Goal: Task Accomplishment & Management: Use online tool/utility

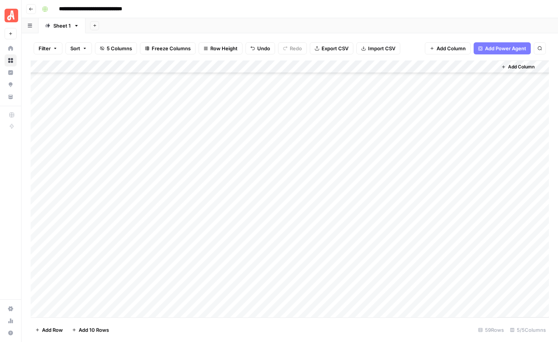
scroll to position [527, 0]
click at [489, 170] on div "Add Column" at bounding box center [290, 189] width 518 height 257
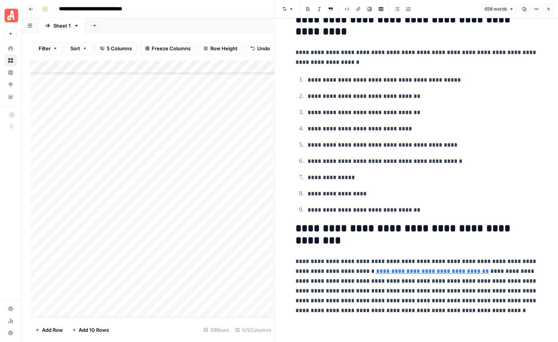
scroll to position [828, 0]
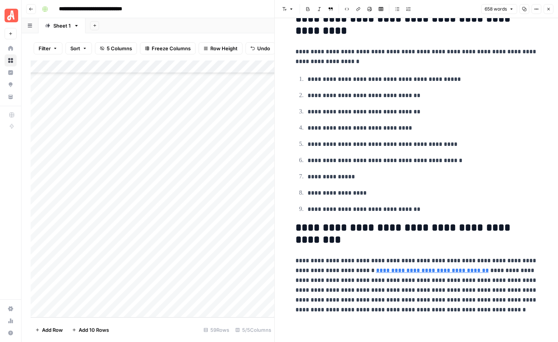
click at [546, 11] on button "Close" at bounding box center [549, 9] width 10 height 10
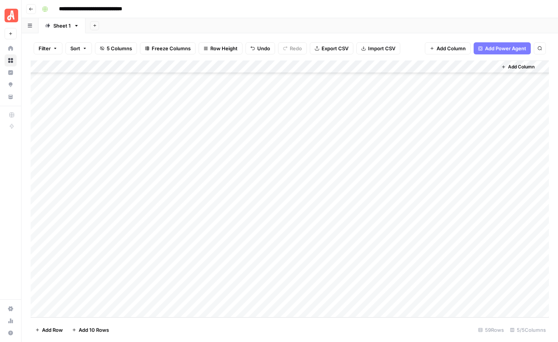
click at [93, 331] on span "Add 10 Rows" at bounding box center [94, 331] width 30 height 8
click at [84, 180] on div "Add Column" at bounding box center [290, 189] width 518 height 257
click at [85, 182] on div "Add Column" at bounding box center [290, 189] width 518 height 257
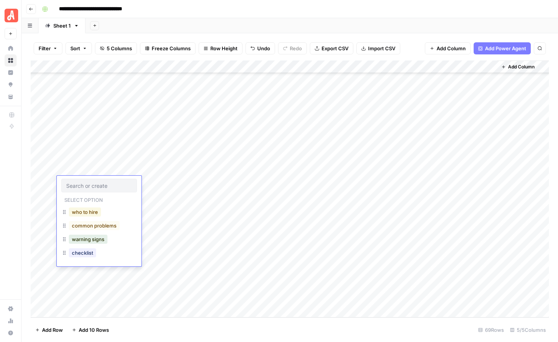
click at [82, 213] on button "who to hire" at bounding box center [85, 212] width 32 height 9
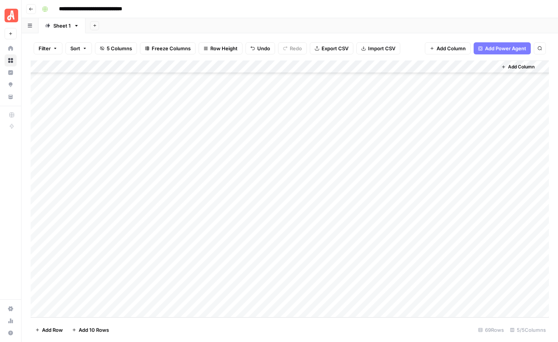
click at [85, 197] on div "Add Column" at bounding box center [290, 189] width 518 height 257
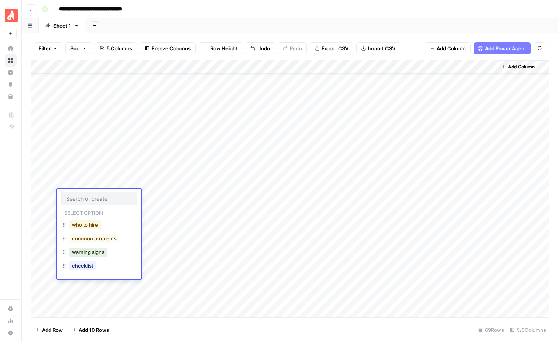
click at [84, 224] on button "who to hire" at bounding box center [85, 225] width 32 height 9
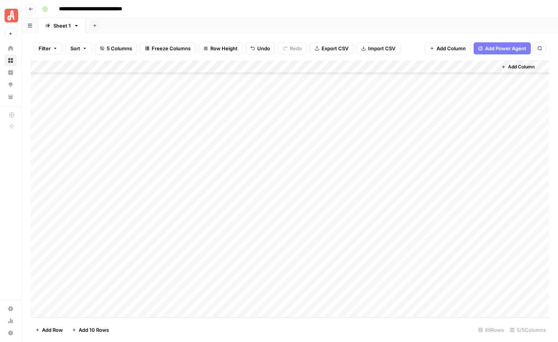
click at [84, 207] on div "Add Column" at bounding box center [290, 189] width 518 height 257
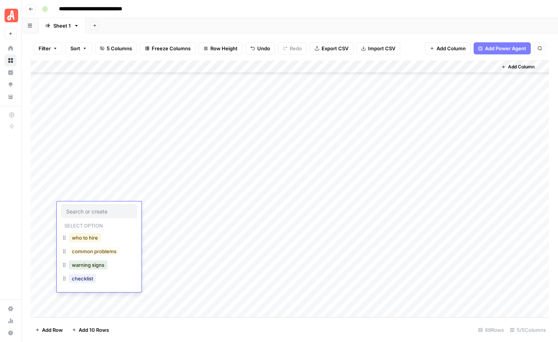
click at [81, 238] on button "who to hire" at bounding box center [85, 237] width 32 height 9
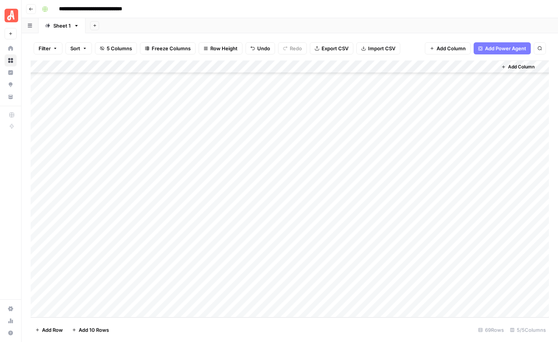
click at [84, 225] on div "Add Column" at bounding box center [290, 189] width 518 height 257
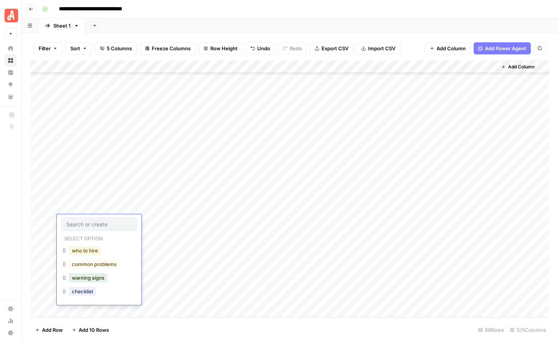
click at [84, 249] on button "who to hire" at bounding box center [85, 250] width 32 height 9
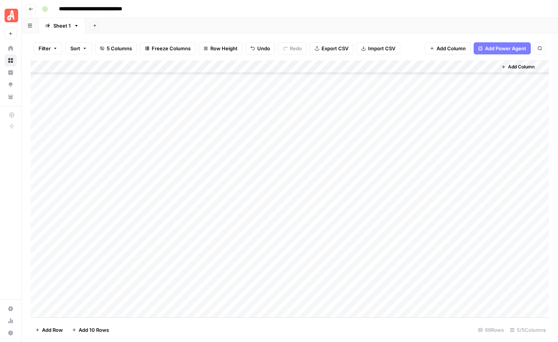
click at [82, 233] on div "Add Column" at bounding box center [290, 189] width 518 height 257
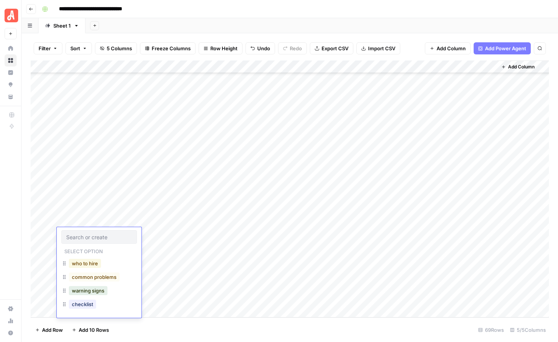
click at [82, 264] on button "who to hire" at bounding box center [85, 263] width 32 height 9
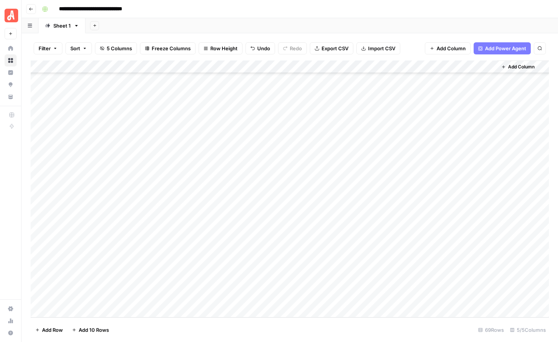
click at [82, 247] on div "Add Column" at bounding box center [290, 189] width 518 height 257
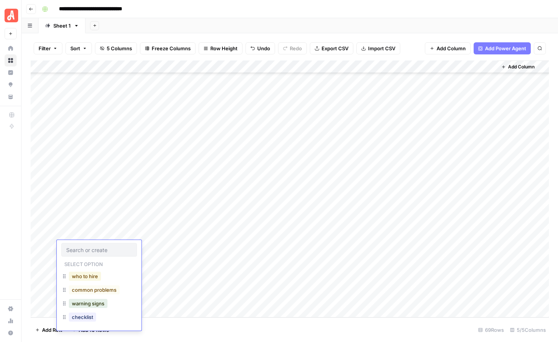
click at [84, 274] on button "who to hire" at bounding box center [85, 276] width 32 height 9
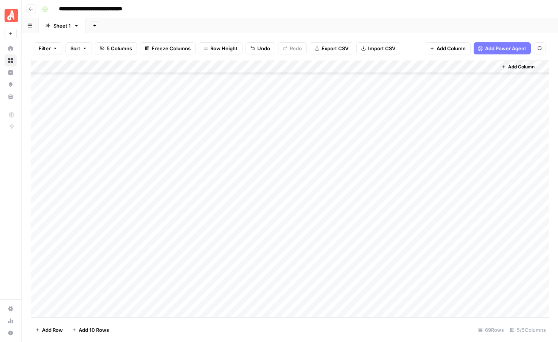
click at [84, 263] on div "Add Column" at bounding box center [290, 189] width 518 height 257
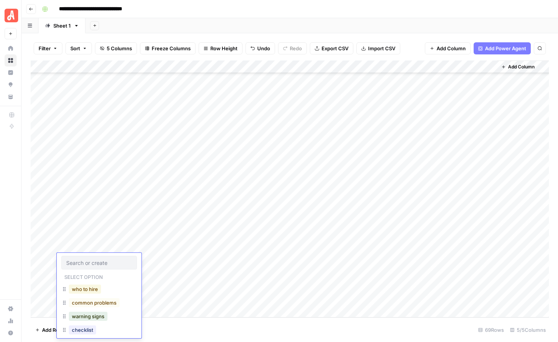
click at [83, 288] on button "who to hire" at bounding box center [85, 289] width 32 height 9
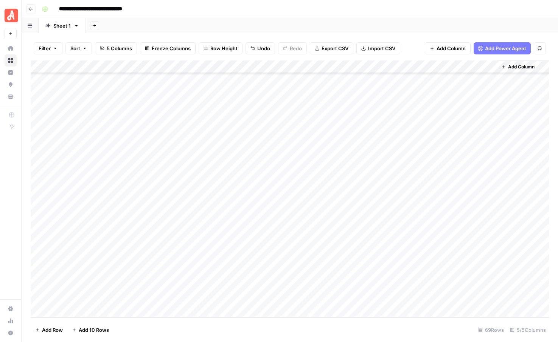
click at [83, 274] on div "Add Column" at bounding box center [290, 189] width 518 height 257
click at [83, 300] on button "who to hire" at bounding box center [85, 302] width 32 height 9
click at [83, 288] on div "Add Column" at bounding box center [290, 189] width 518 height 257
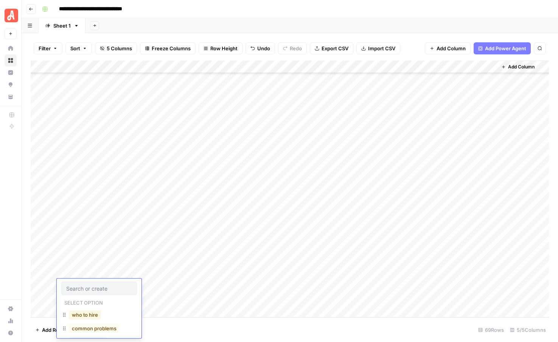
click at [81, 314] on button "who to hire" at bounding box center [85, 315] width 32 height 9
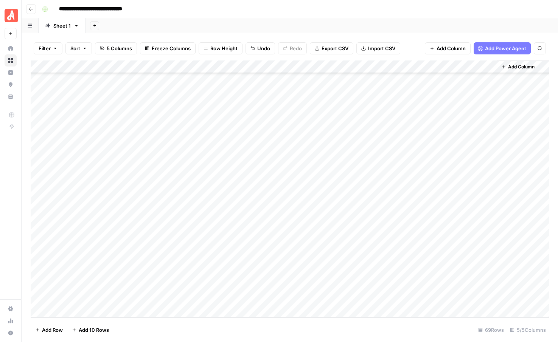
click at [83, 296] on div "Add Column" at bounding box center [290, 189] width 518 height 257
click at [82, 325] on button "who to hire" at bounding box center [85, 328] width 32 height 9
click at [151, 185] on div "Add Column" at bounding box center [290, 189] width 518 height 257
click at [149, 181] on div "Add Column" at bounding box center [290, 189] width 518 height 257
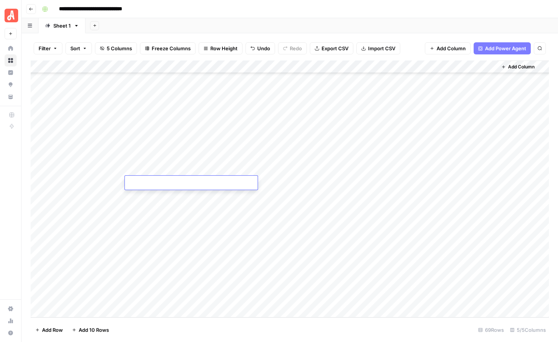
click at [149, 181] on textarea at bounding box center [191, 183] width 133 height 11
type textarea "**********"
click at [150, 203] on div "Add Column" at bounding box center [290, 189] width 518 height 257
click at [149, 194] on div "Add Column" at bounding box center [290, 189] width 518 height 257
click at [151, 194] on div "Add Column" at bounding box center [290, 189] width 518 height 257
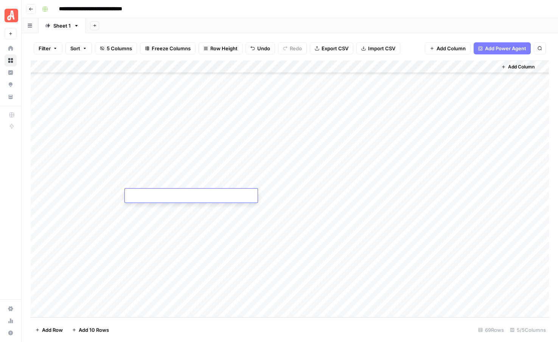
click at [151, 194] on textarea at bounding box center [191, 196] width 133 height 11
type textarea "**********"
click at [149, 213] on div "Add Column" at bounding box center [290, 189] width 518 height 257
click at [152, 207] on div "Add Column" at bounding box center [290, 189] width 518 height 257
click at [152, 207] on textarea at bounding box center [191, 209] width 133 height 11
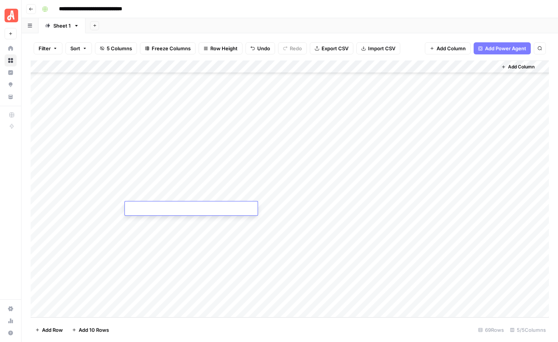
type textarea "**********"
click at [147, 225] on div "Add Column" at bounding box center [290, 189] width 518 height 257
click at [145, 222] on div "Add Column" at bounding box center [290, 189] width 518 height 257
click at [145, 222] on textarea at bounding box center [191, 222] width 133 height 11
type textarea "**********"
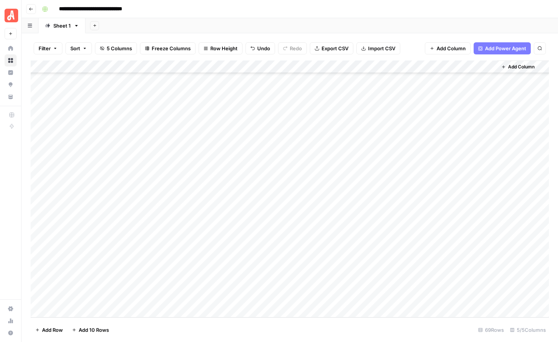
click at [150, 239] on div "Add Column" at bounding box center [290, 189] width 518 height 257
click at [147, 236] on div "Add Column" at bounding box center [290, 189] width 518 height 257
type textarea "**********"
click at [144, 252] on div "Add Column" at bounding box center [290, 189] width 518 height 257
click at [154, 245] on div "Add Column" at bounding box center [290, 189] width 518 height 257
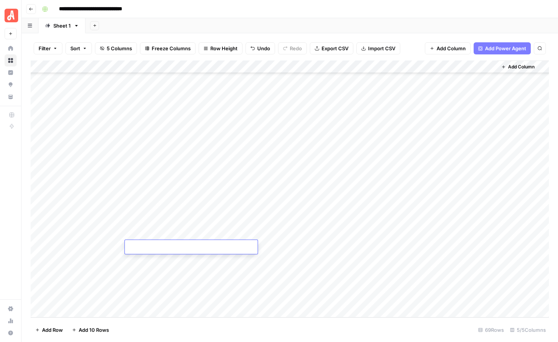
click at [154, 245] on textarea at bounding box center [191, 248] width 133 height 11
type textarea "**********"
click at [153, 266] on div "Add Column" at bounding box center [290, 189] width 518 height 257
click at [150, 260] on div "Add Column" at bounding box center [290, 189] width 518 height 257
click at [150, 260] on textarea at bounding box center [191, 260] width 133 height 11
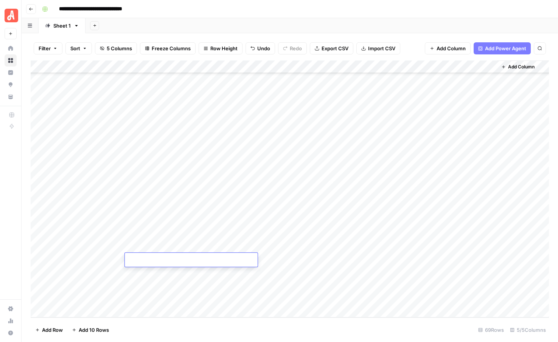
type textarea "**********"
click at [151, 277] on div "Add Column" at bounding box center [290, 189] width 518 height 257
click at [147, 277] on div "Add Column" at bounding box center [290, 189] width 518 height 257
type textarea "**********"
click at [147, 287] on div "Add Column" at bounding box center [290, 189] width 518 height 257
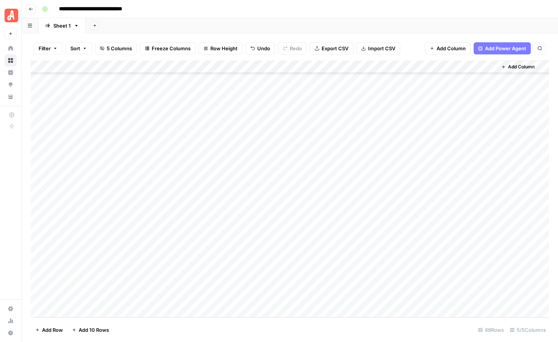
click at [156, 283] on div "Add Column" at bounding box center [290, 189] width 518 height 257
type textarea "**********"
click at [153, 299] on div "Add Column" at bounding box center [290, 189] width 518 height 257
click at [160, 298] on div "Add Column" at bounding box center [290, 189] width 518 height 257
type textarea "**********"
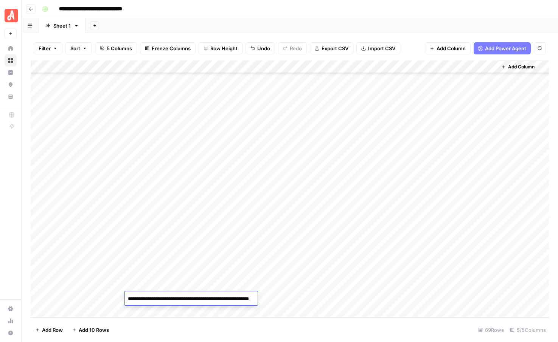
click at [168, 321] on footer "Add Row Add 10 Rows 69 Rows 5/5 Columns" at bounding box center [290, 330] width 518 height 25
click at [302, 182] on div "Add Column" at bounding box center [290, 189] width 518 height 257
click at [305, 197] on div "Add Column" at bounding box center [290, 189] width 518 height 257
click at [305, 208] on div "Add Column" at bounding box center [290, 189] width 518 height 257
click at [305, 221] on div "Add Column" at bounding box center [290, 189] width 518 height 257
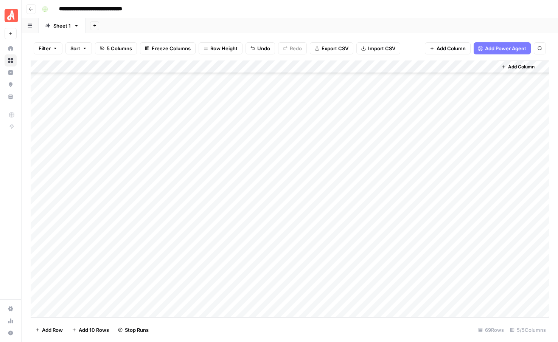
click at [308, 233] on div "Add Column" at bounding box center [290, 189] width 518 height 257
